Goal: Find specific page/section: Find specific page/section

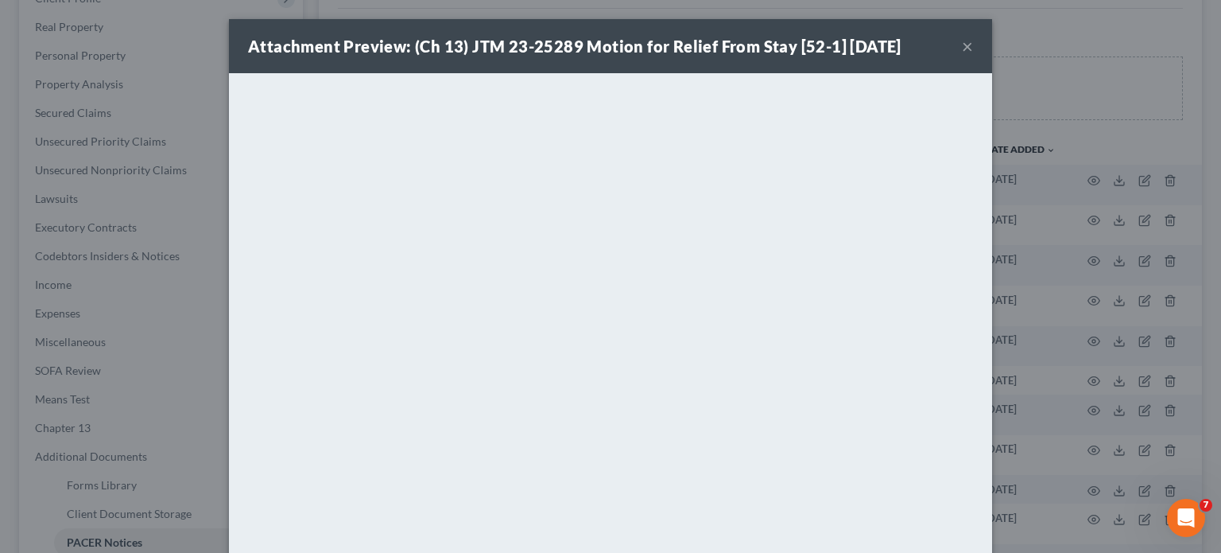
scroll to position [112, 0]
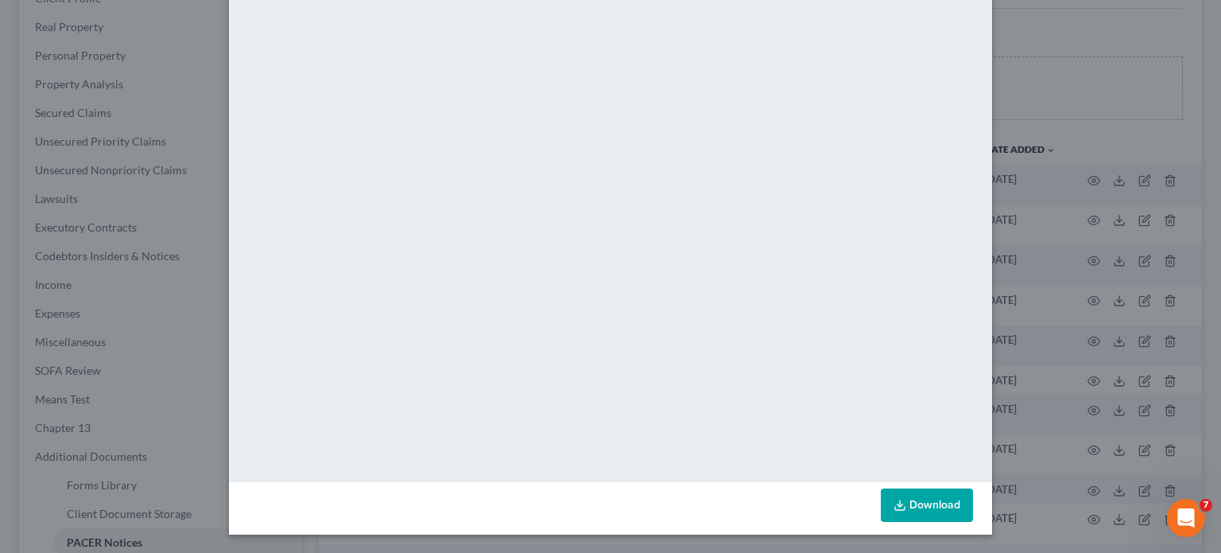
click at [1100, 186] on div "Attachment Preview: (Ch 13) JTM 23-25289 Motion for Relief From Stay [52-1] [DA…" at bounding box center [610, 276] width 1221 height 553
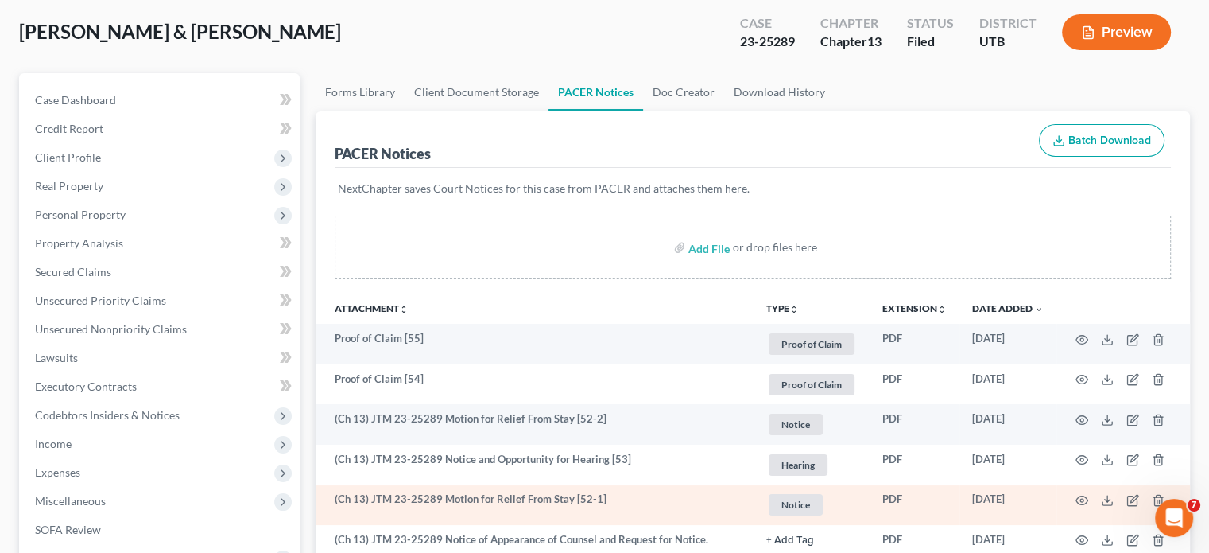
scroll to position [0, 0]
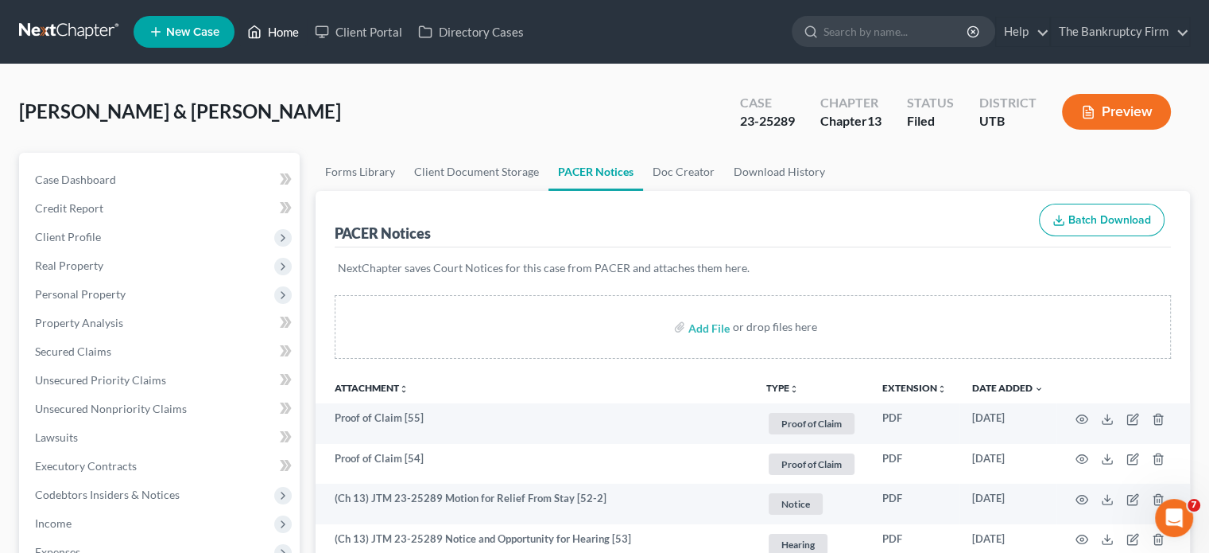
click at [275, 34] on link "Home" at bounding box center [273, 31] width 68 height 29
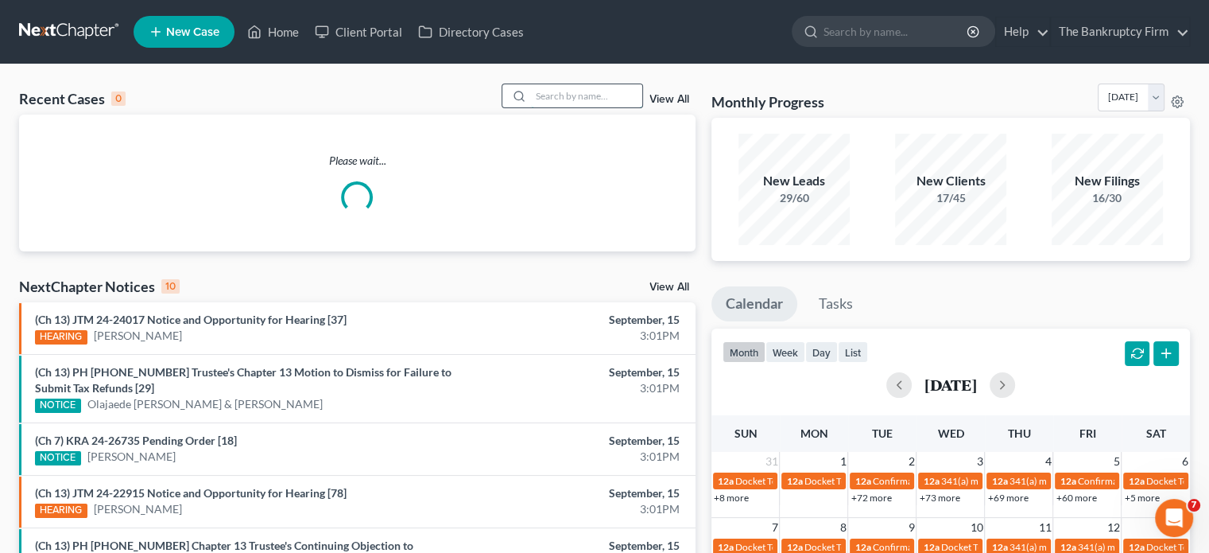
click at [592, 101] on input "search" at bounding box center [586, 95] width 111 height 23
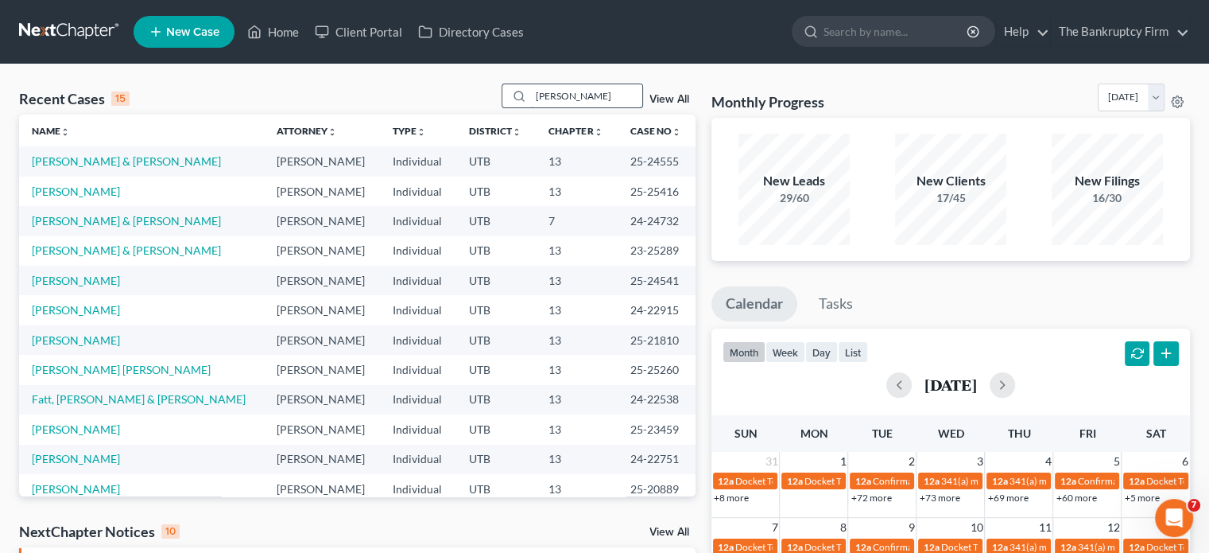
type input "[PERSON_NAME]"
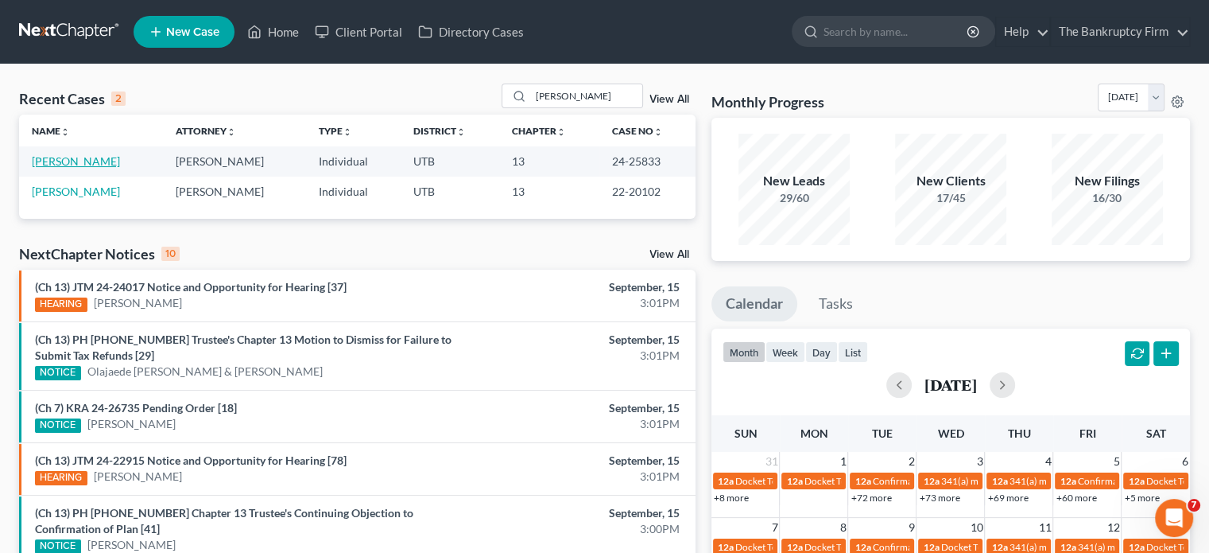
click at [105, 158] on link "[PERSON_NAME]" at bounding box center [76, 161] width 88 height 14
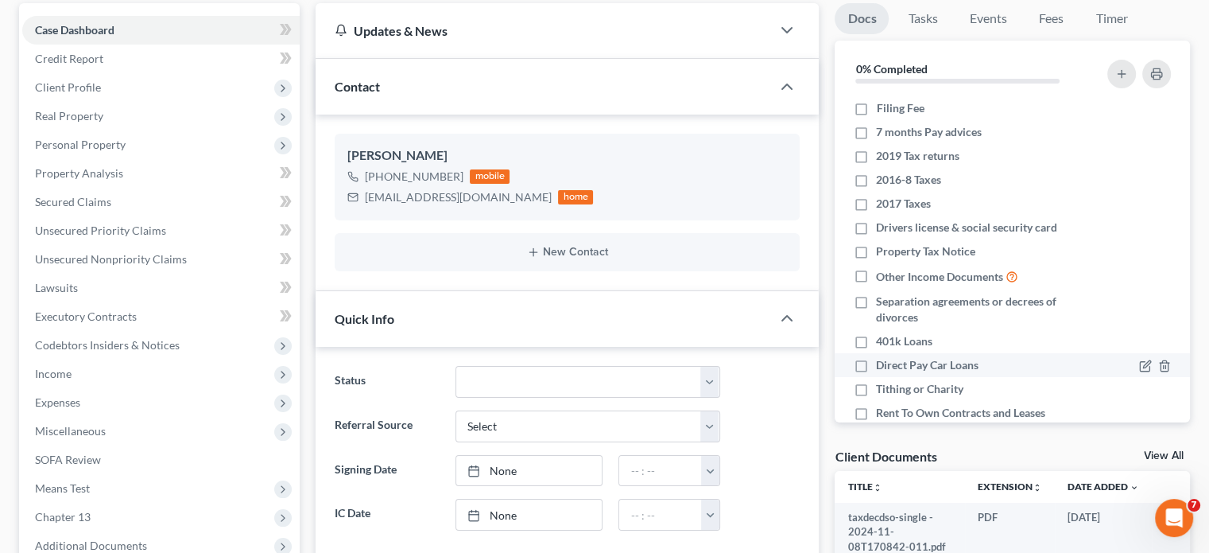
scroll to position [159, 0]
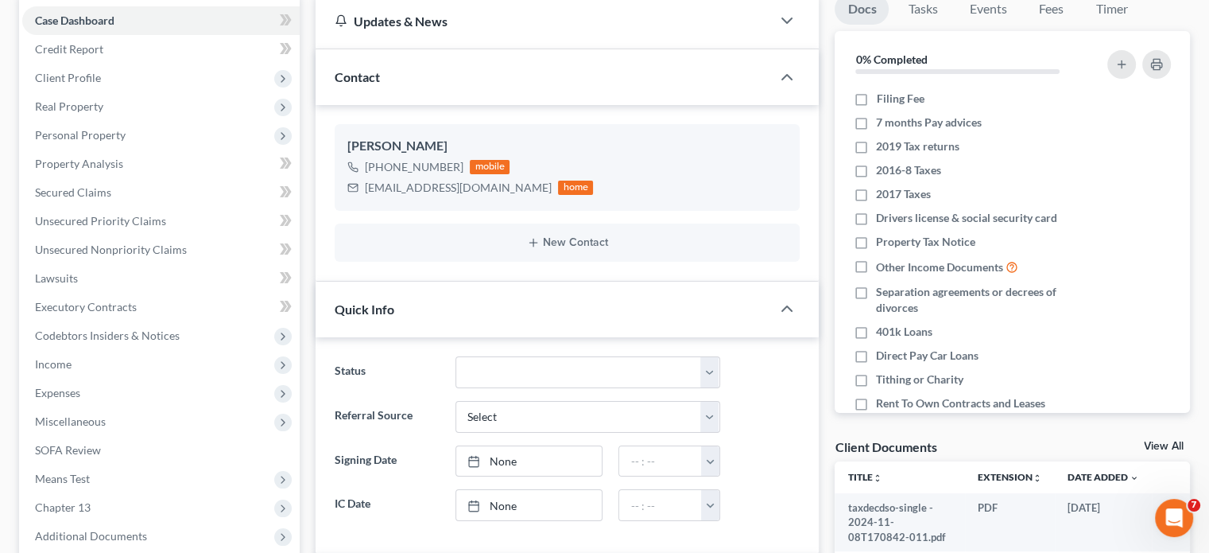
click at [1162, 448] on link "View All" at bounding box center [1164, 445] width 40 height 11
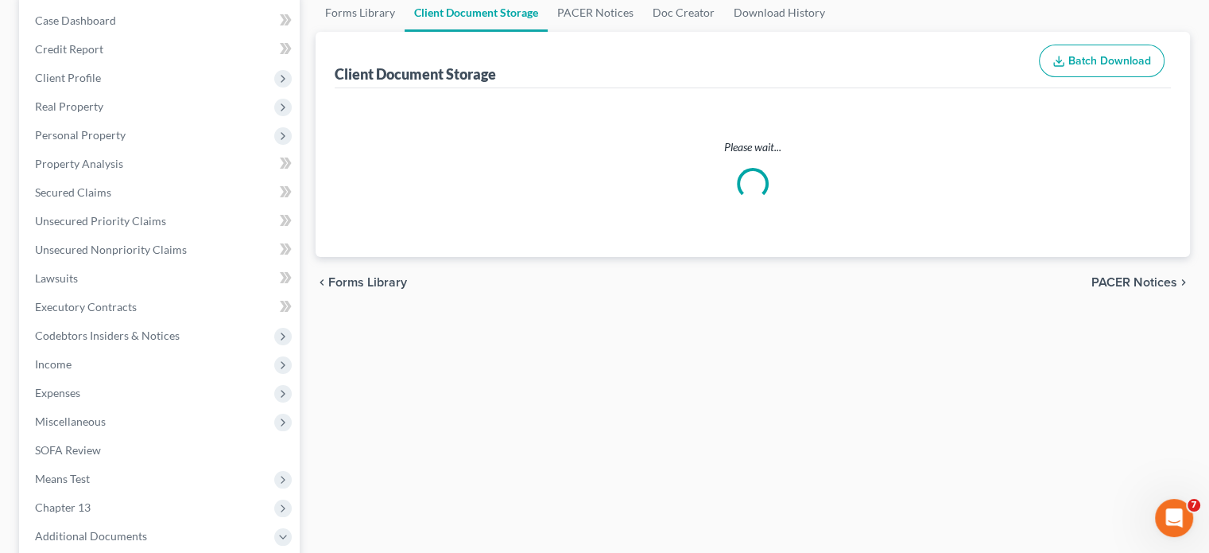
select select "30"
select select "53"
select select "26"
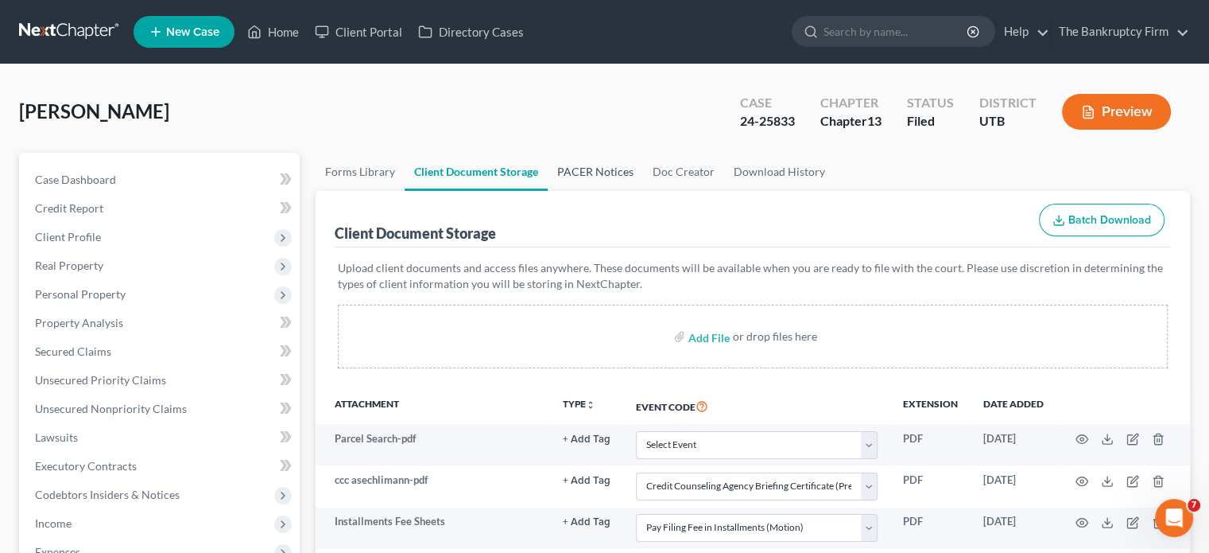
click at [577, 161] on link "PACER Notices" at bounding box center [595, 172] width 95 height 38
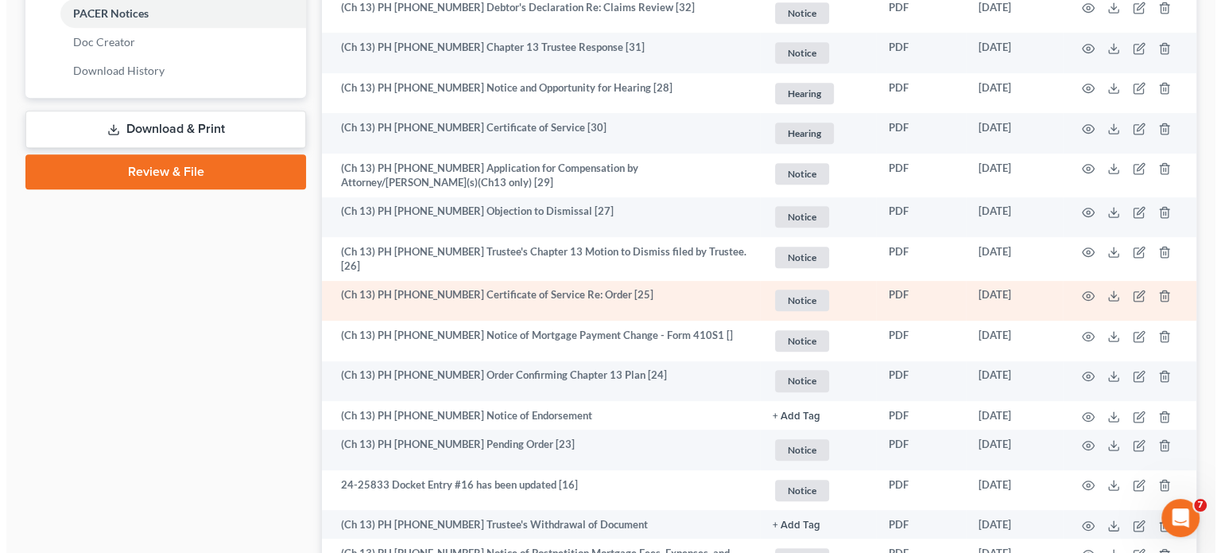
scroll to position [795, 0]
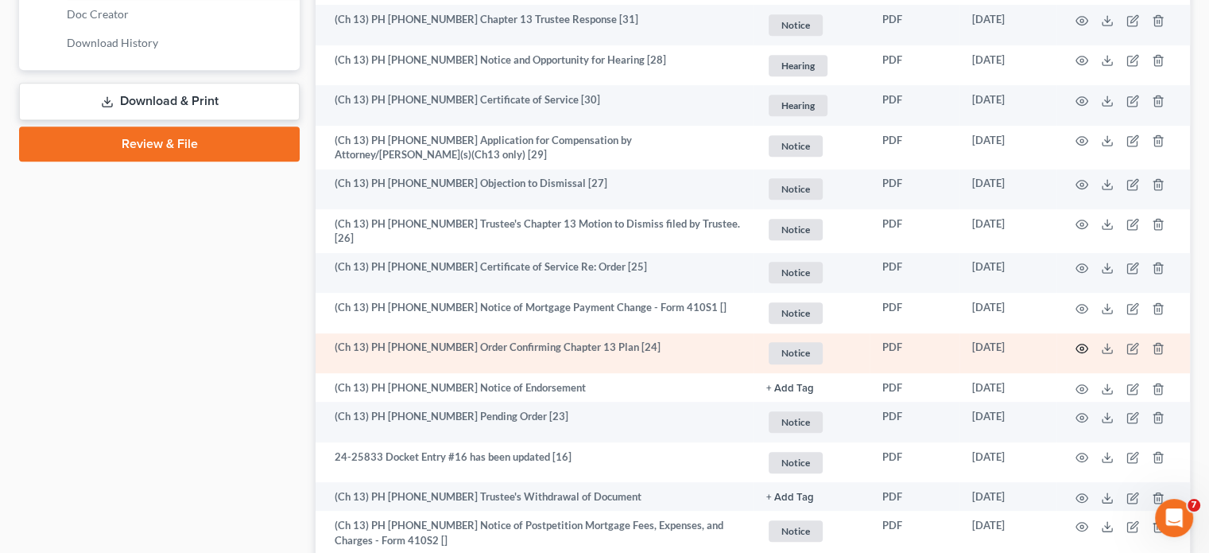
click at [1084, 346] on icon "button" at bounding box center [1082, 348] width 12 height 9
